Goal: Task Accomplishment & Management: Manage account settings

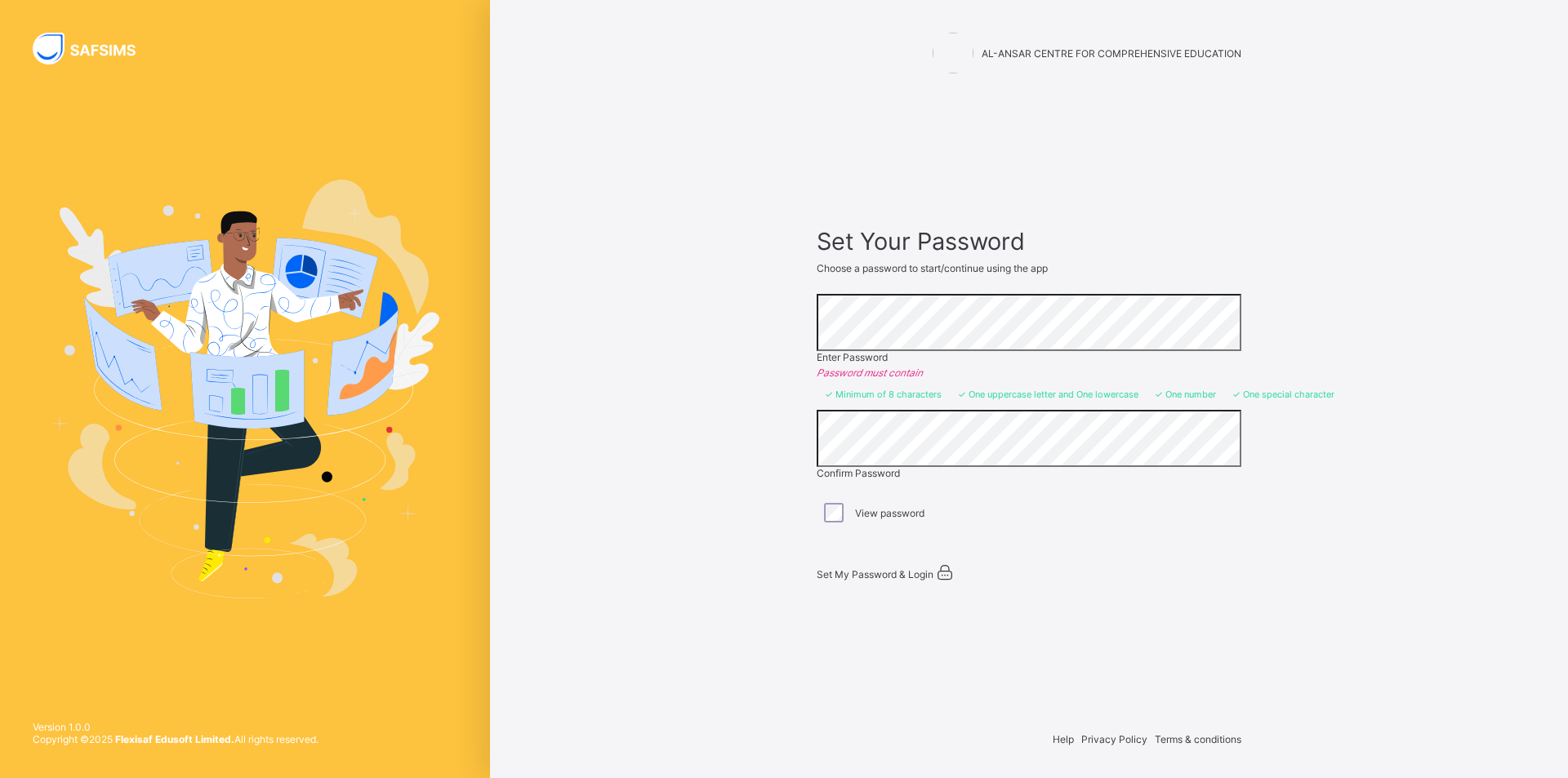
click at [879, 568] on span "Set My Password & Login" at bounding box center [874, 573] width 117 height 12
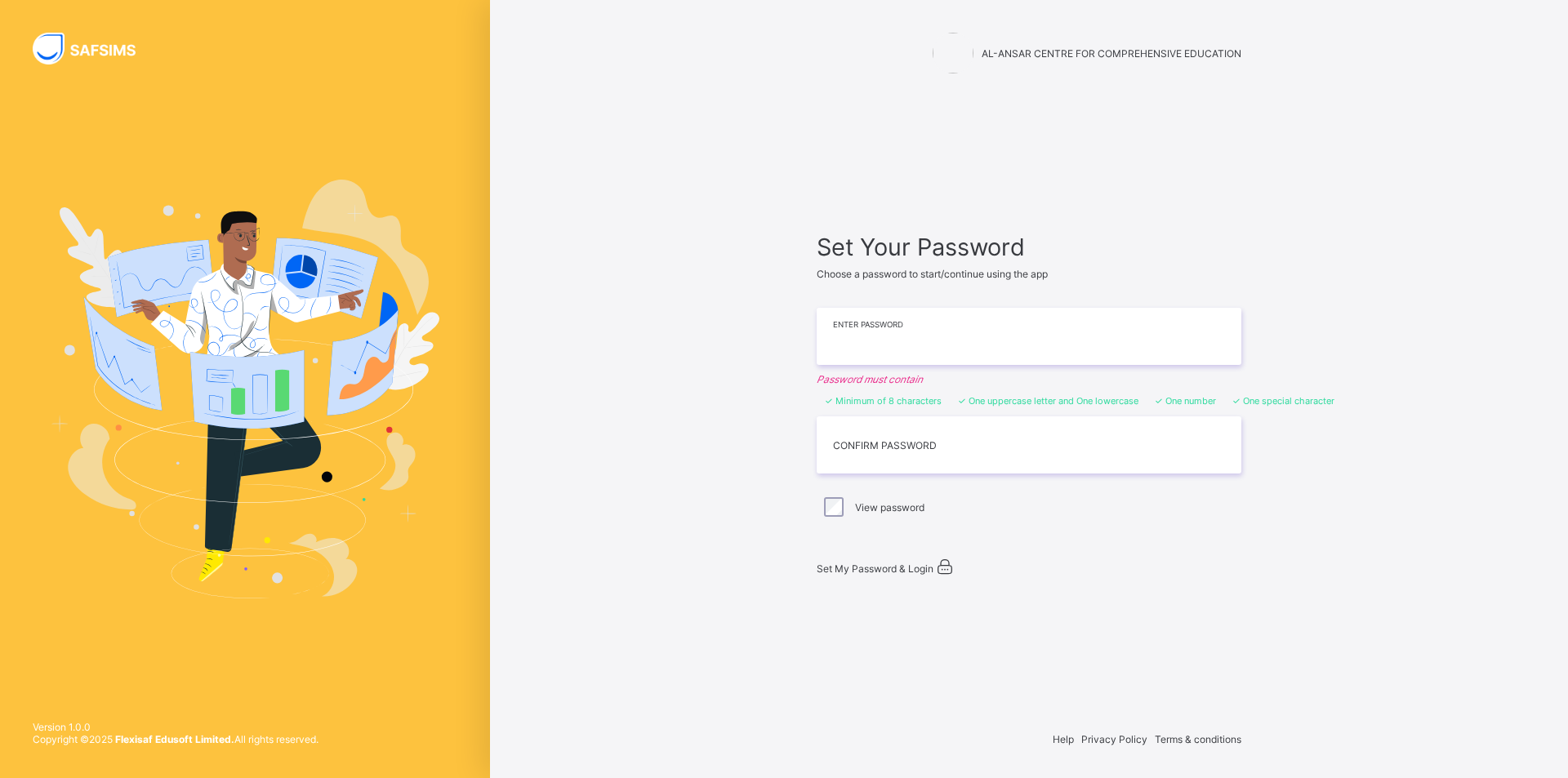
click at [956, 315] on input "text" at bounding box center [1028, 336] width 424 height 57
click at [908, 326] on input "text" at bounding box center [1028, 336] width 424 height 57
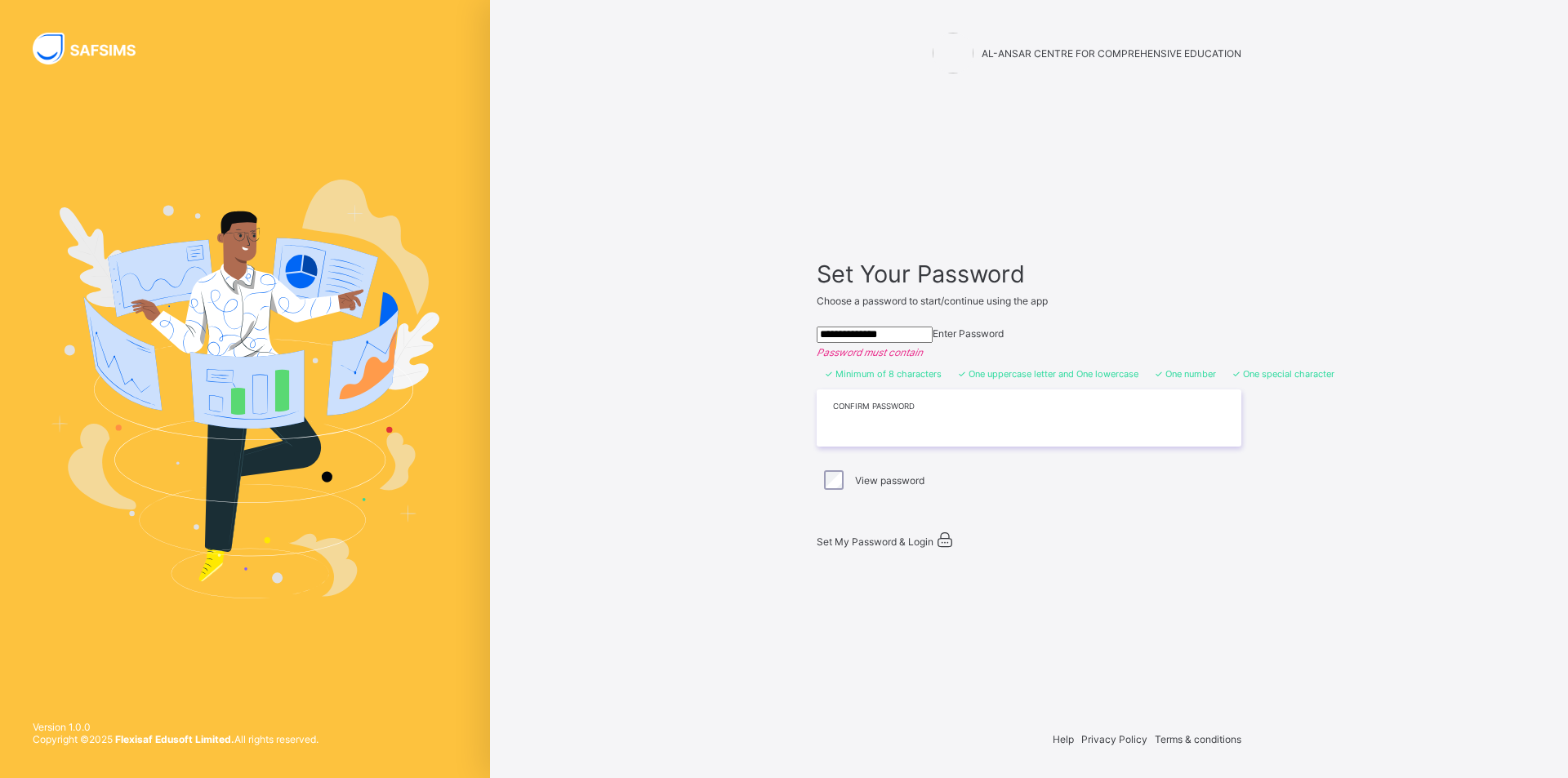
type input "**********"
drag, startPoint x: 913, startPoint y: 430, endPoint x: 914, endPoint y: 439, distance: 9.1
click at [914, 438] on input "text" at bounding box center [1028, 417] width 424 height 57
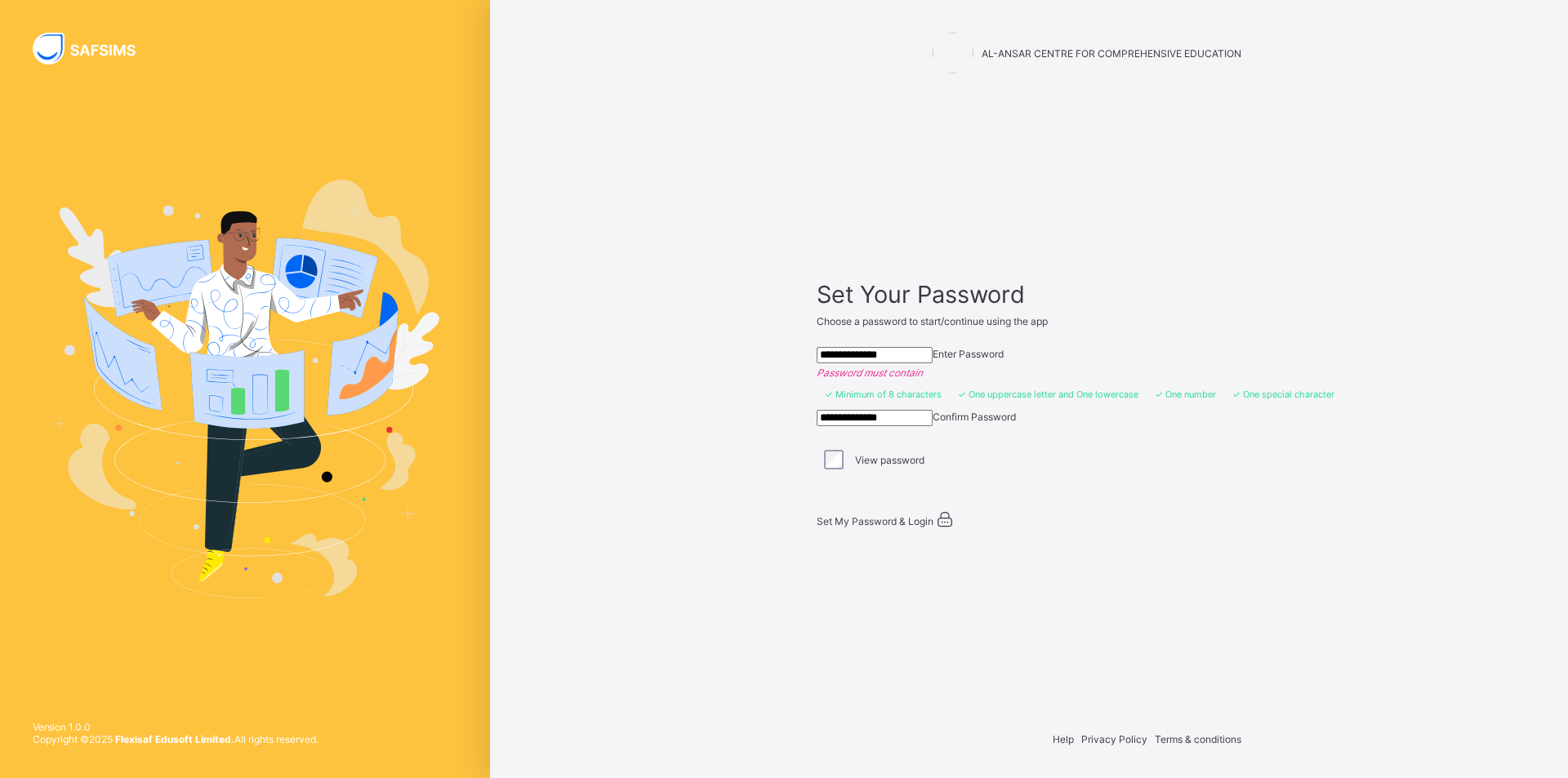
type input "**********"
click at [865, 528] on span "Set My Password & Login" at bounding box center [874, 520] width 117 height 12
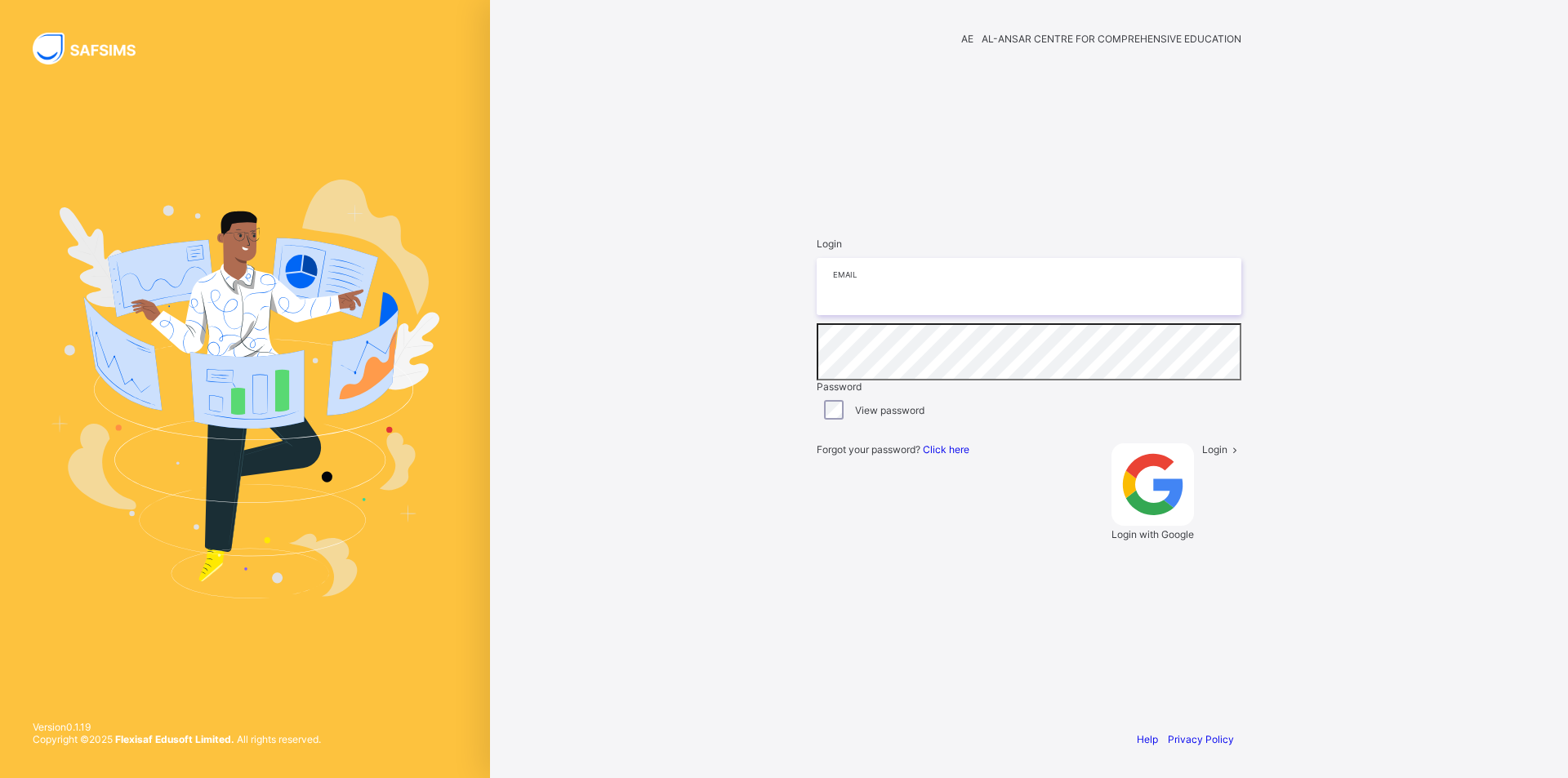
click at [848, 315] on input "email" at bounding box center [1028, 286] width 424 height 57
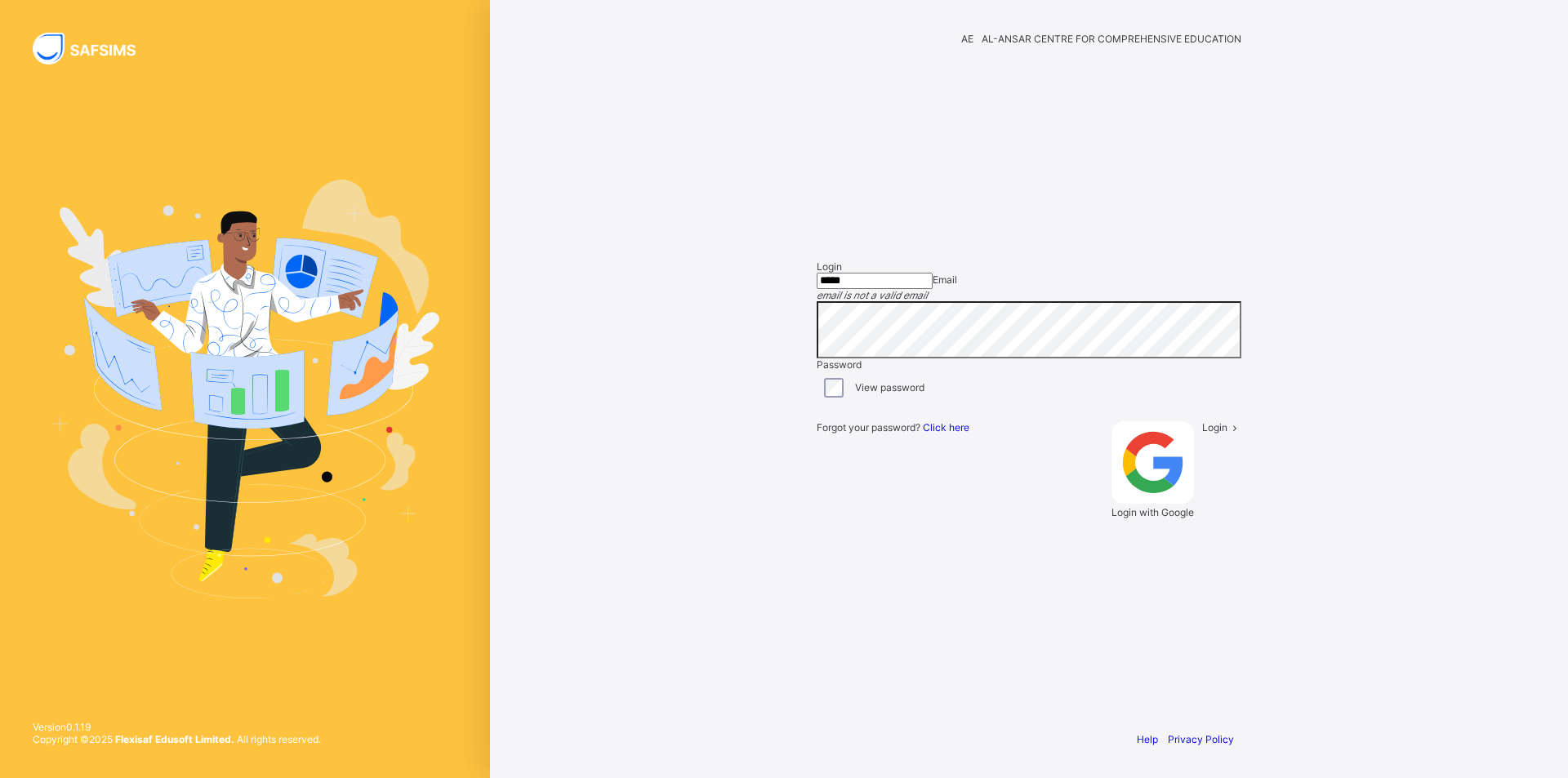
type input "**********"
click at [1202, 512] on div "Login" at bounding box center [1221, 463] width 39 height 97
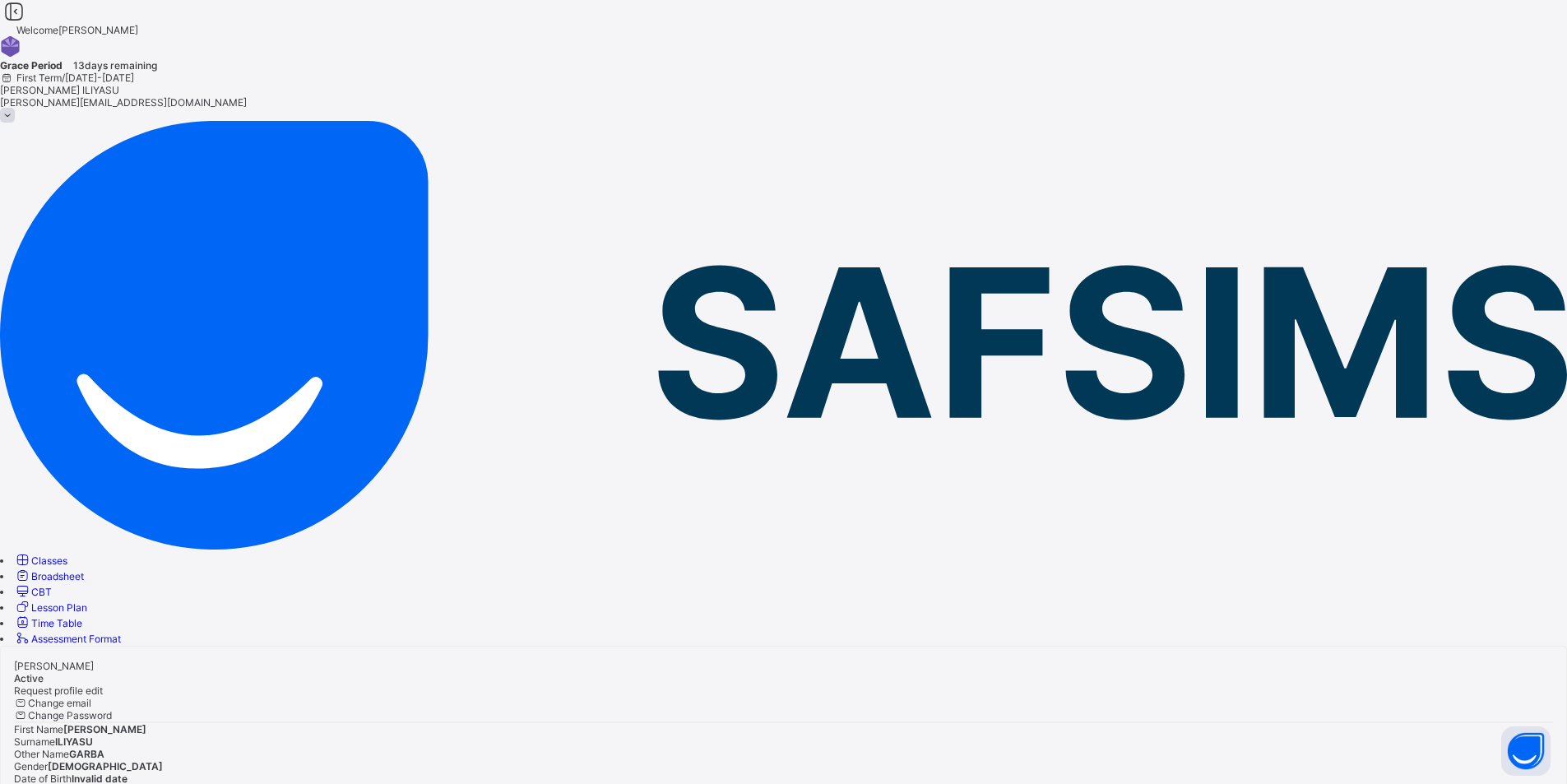
click at [266, 659] on div at bounding box center [784, 659] width 1539 height 0
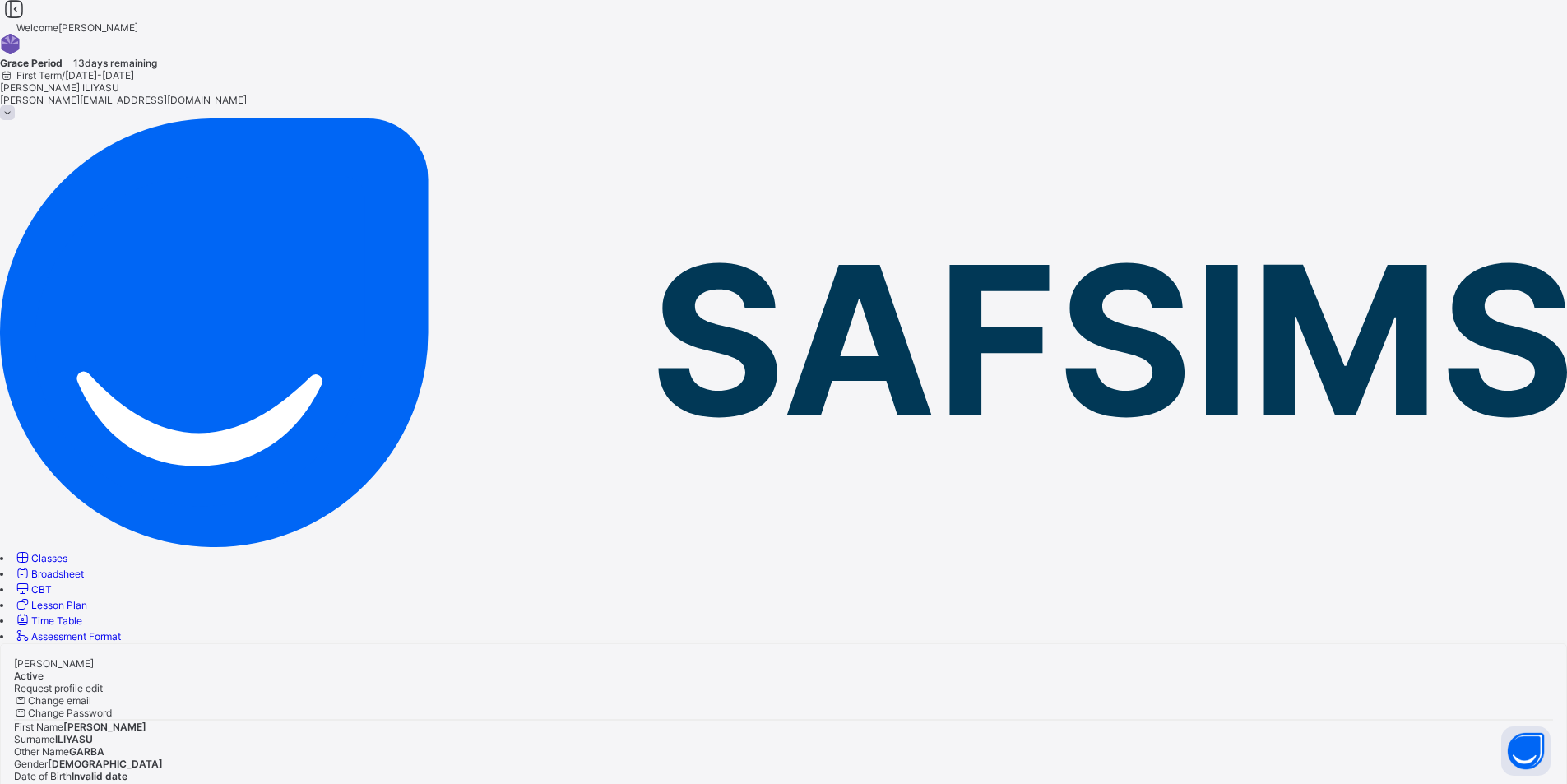
scroll to position [39, 0]
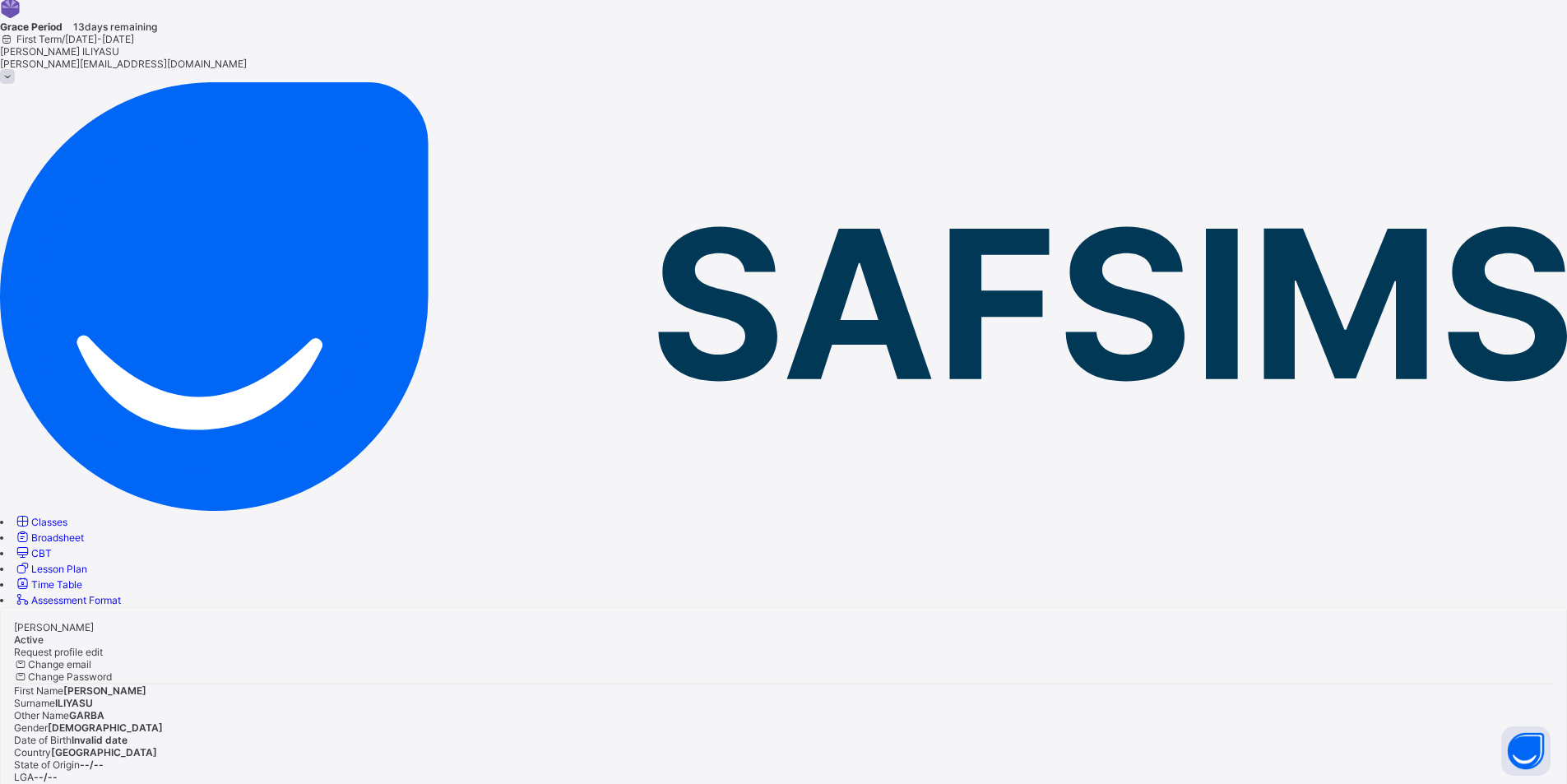
click at [68, 516] on link "Classes" at bounding box center [41, 521] width 54 height 12
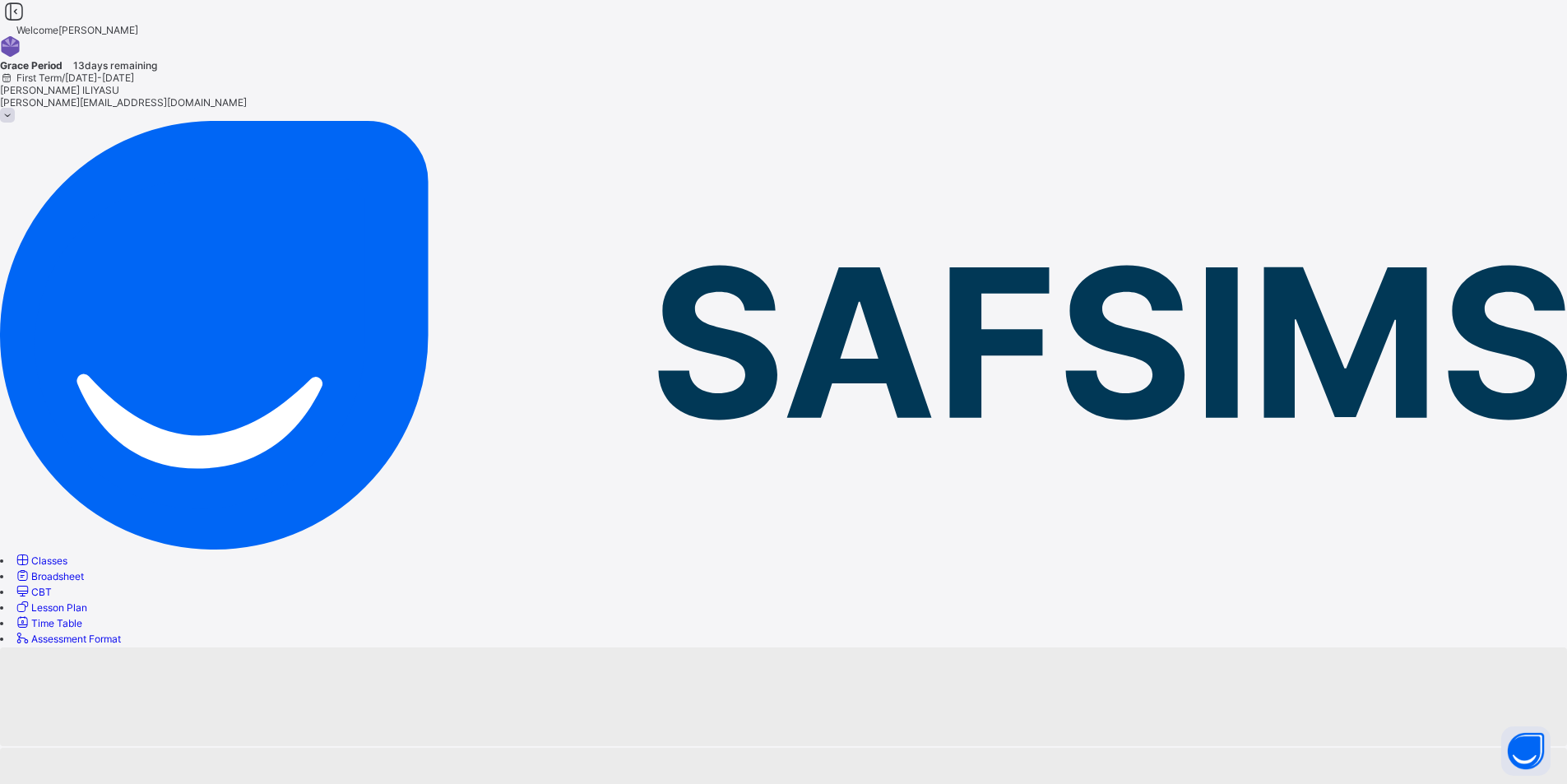
click at [77, 617] on link "Time Table" at bounding box center [48, 622] width 68 height 12
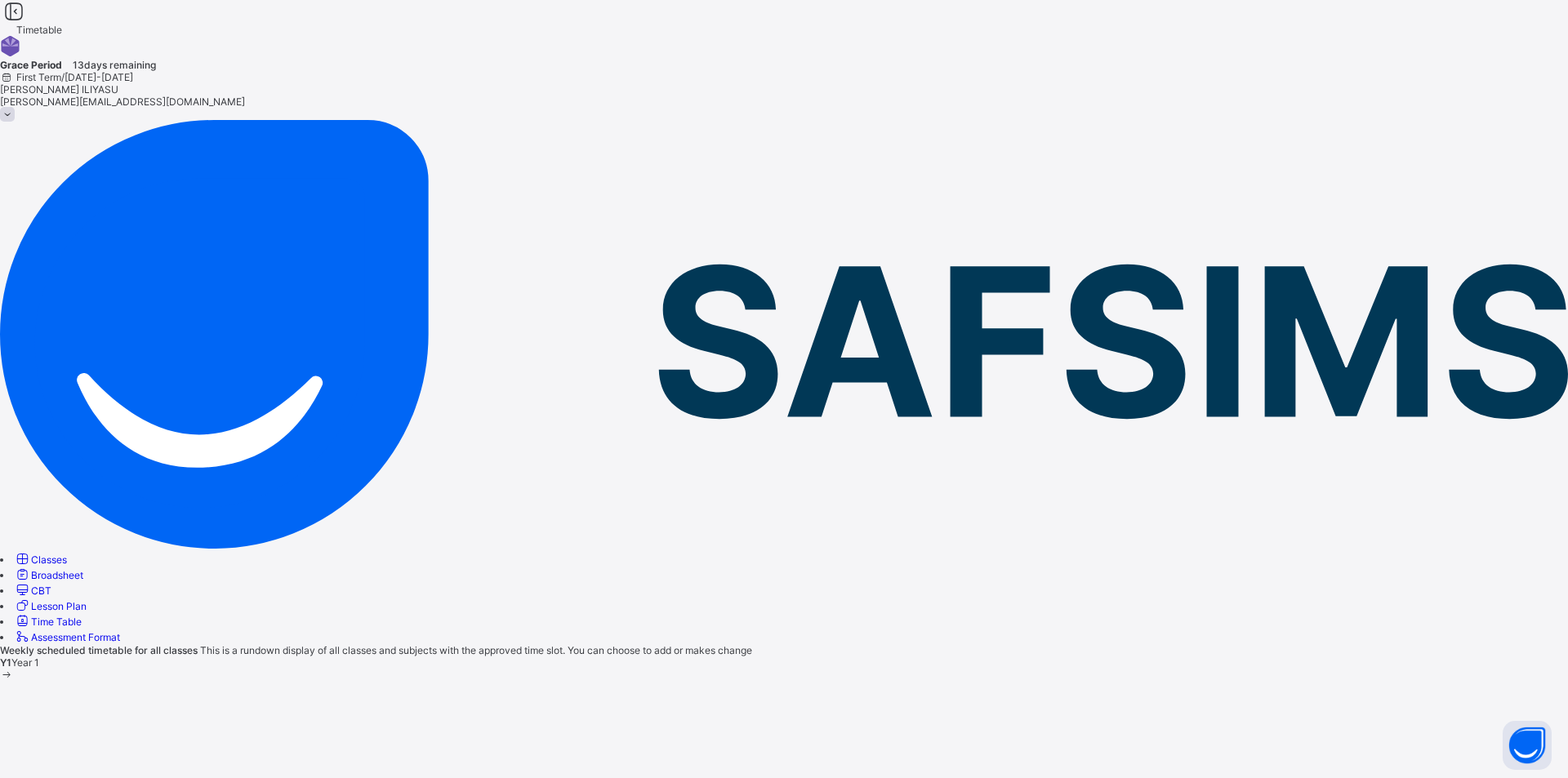
click at [39, 656] on span "Year 1" at bounding box center [25, 661] width 28 height 12
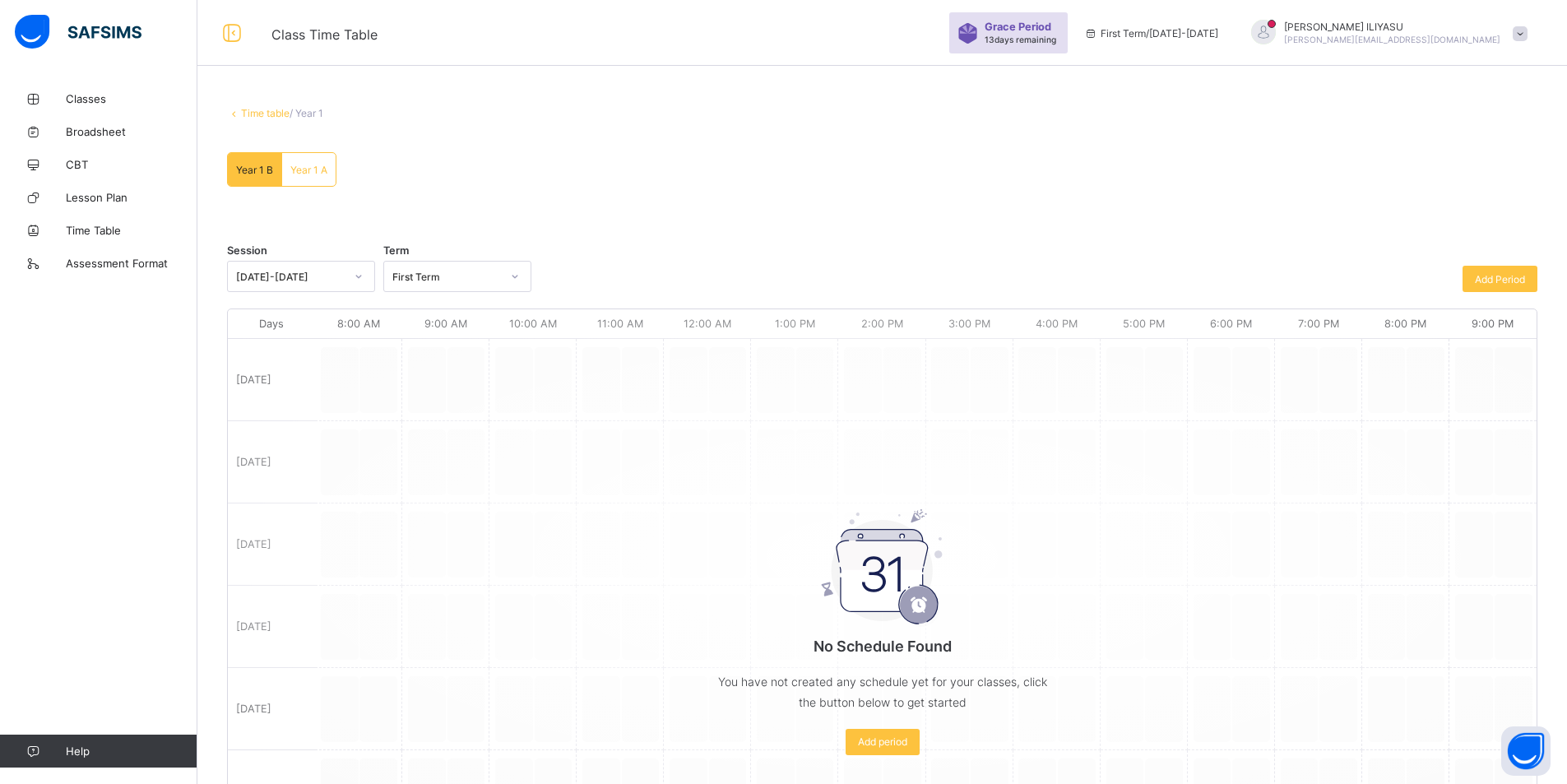
scroll to position [165, 0]
